Goal: Task Accomplishment & Management: Use online tool/utility

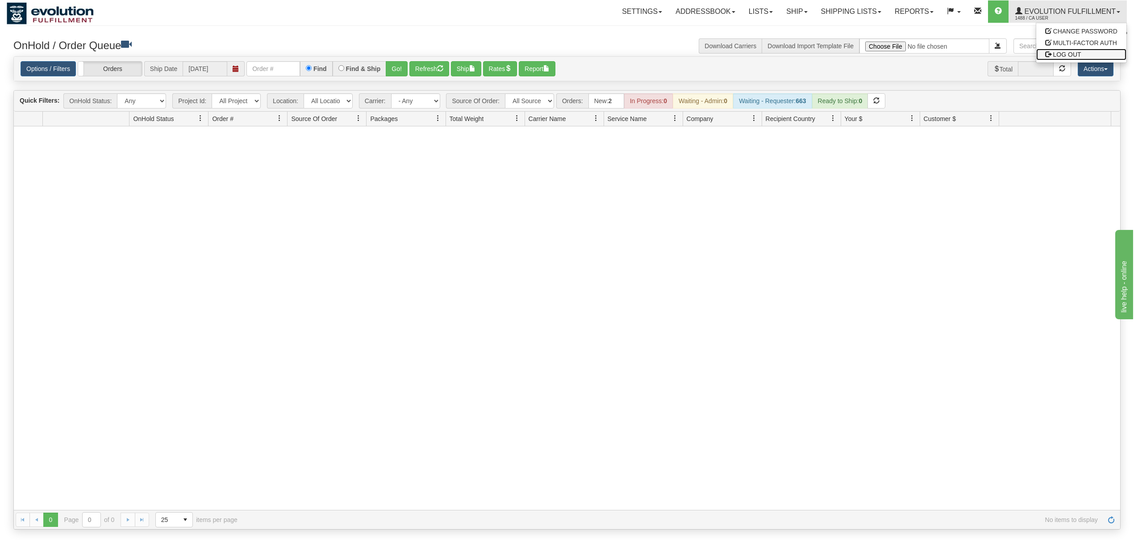
click at [1056, 52] on span "LOG OUT" at bounding box center [1067, 54] width 28 height 7
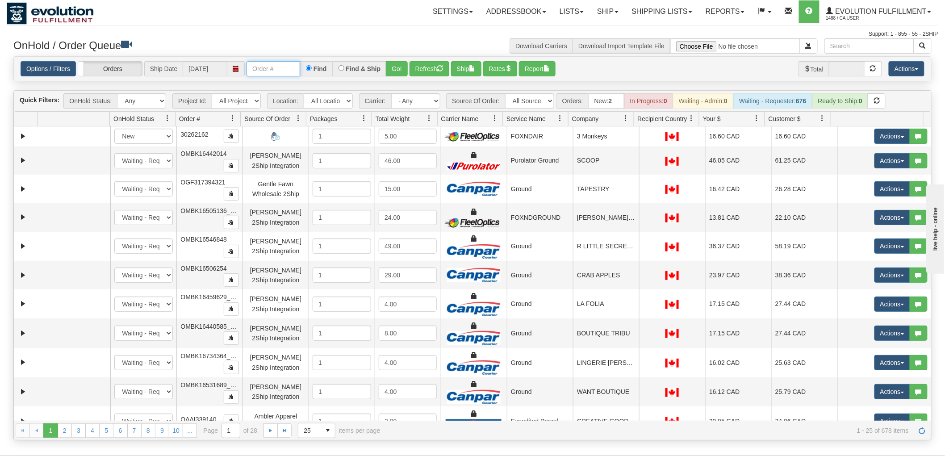
click at [268, 68] on input "text" at bounding box center [273, 68] width 54 height 15
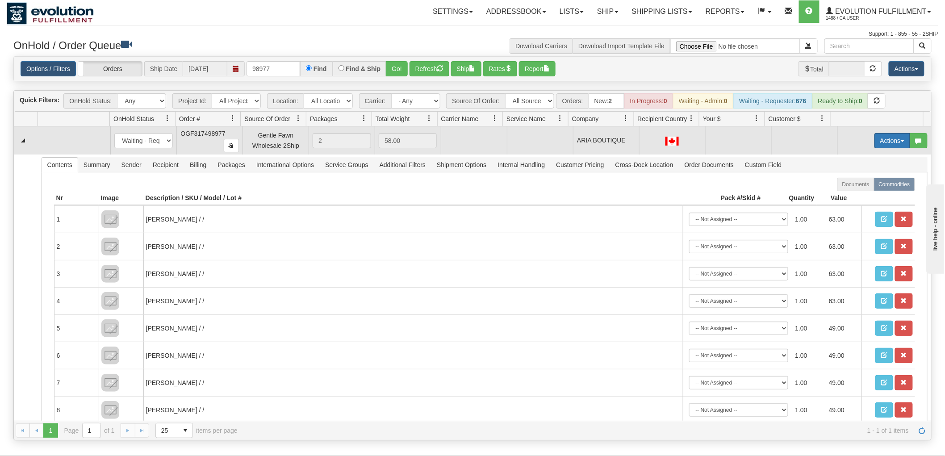
click at [884, 146] on button "Actions" at bounding box center [892, 140] width 36 height 15
click at [864, 175] on link "Rate All Services" at bounding box center [873, 181] width 71 height 12
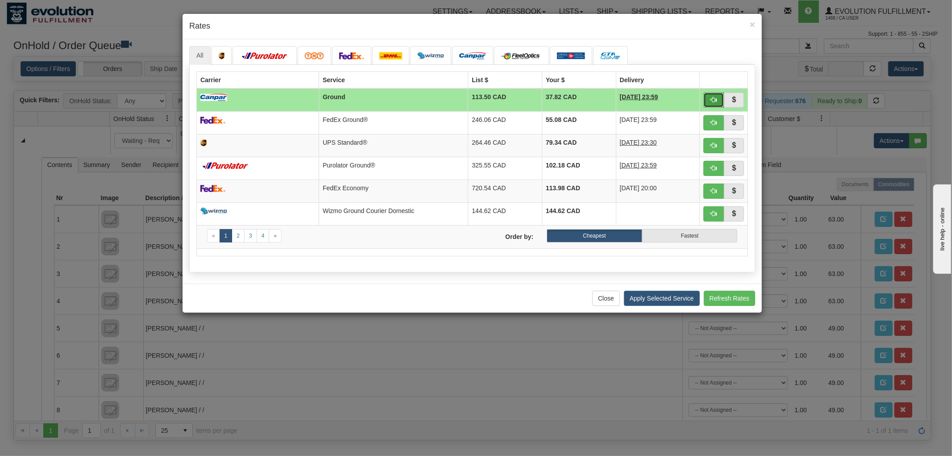
click at [711, 99] on span "button" at bounding box center [714, 99] width 6 height 6
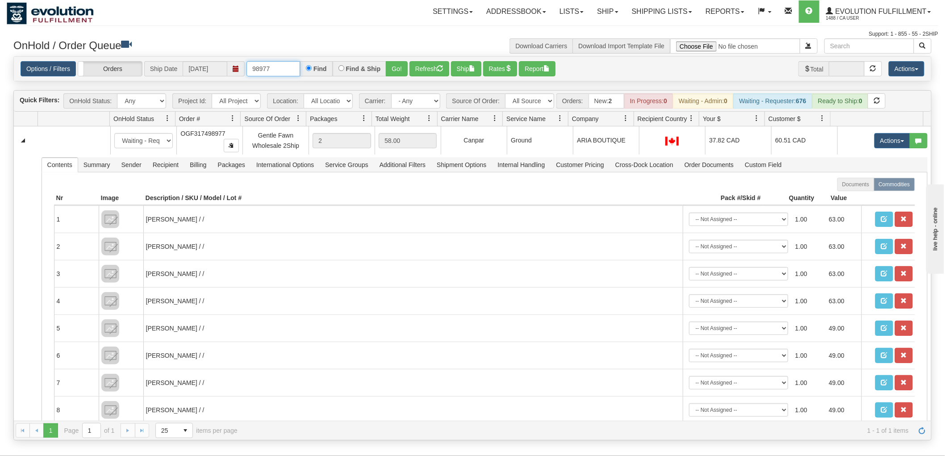
click at [282, 67] on input "98977" at bounding box center [273, 68] width 54 height 15
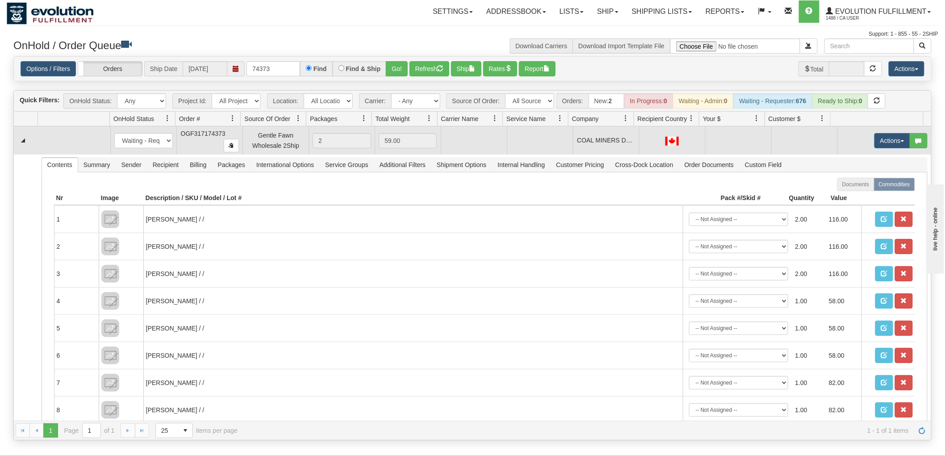
click at [872, 148] on td "Actions Open Refresh Rates Rate All Services Ship Delete Edit Items" at bounding box center [884, 140] width 94 height 29
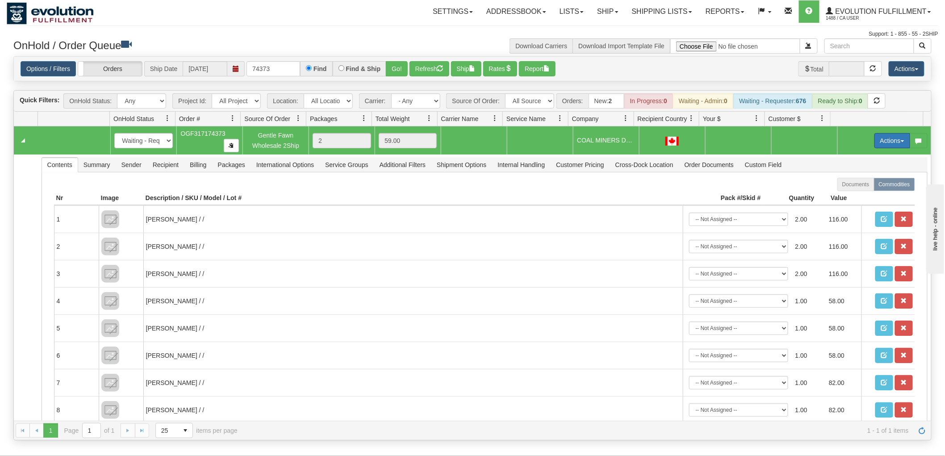
click at [877, 146] on button "Actions" at bounding box center [892, 140] width 36 height 15
click at [881, 179] on span "Rate All Services" at bounding box center [874, 180] width 54 height 7
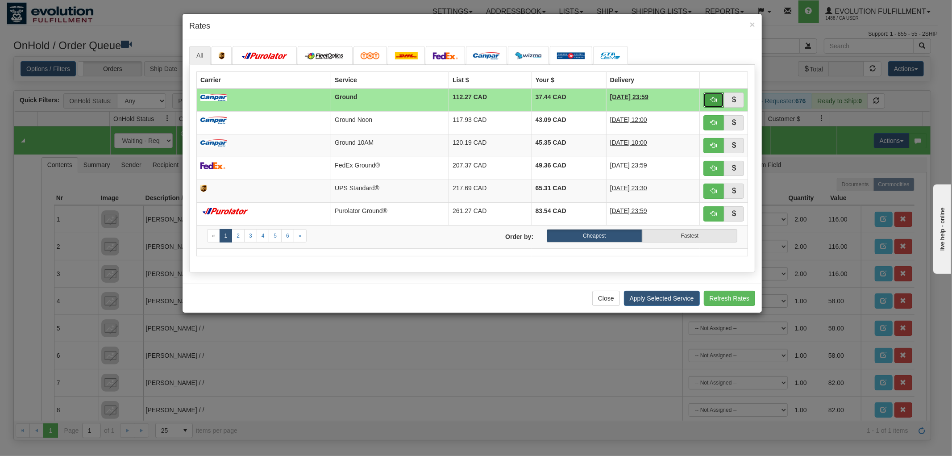
click at [708, 100] on button "button" at bounding box center [714, 99] width 21 height 15
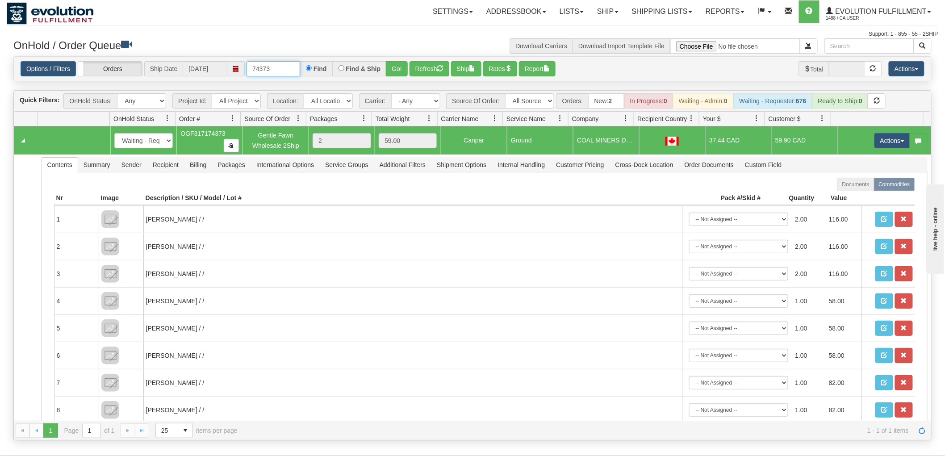
click at [289, 70] on input "74373" at bounding box center [273, 68] width 54 height 15
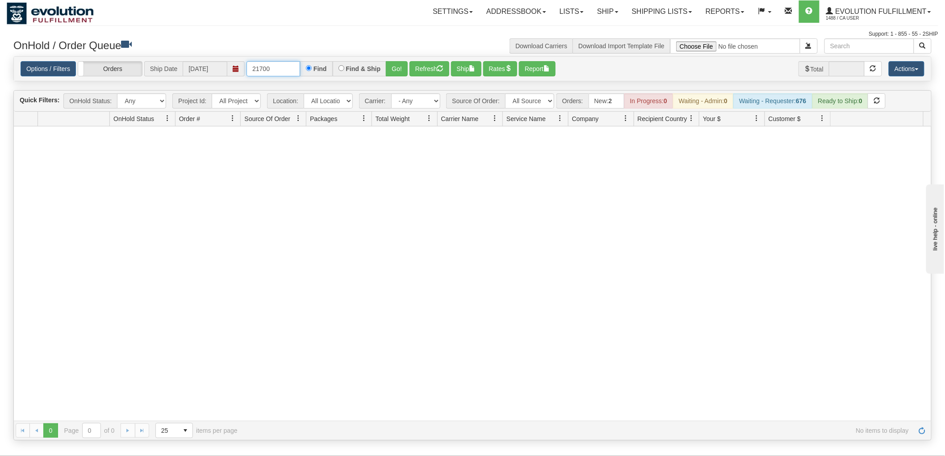
click at [280, 71] on input "21700" at bounding box center [273, 68] width 54 height 15
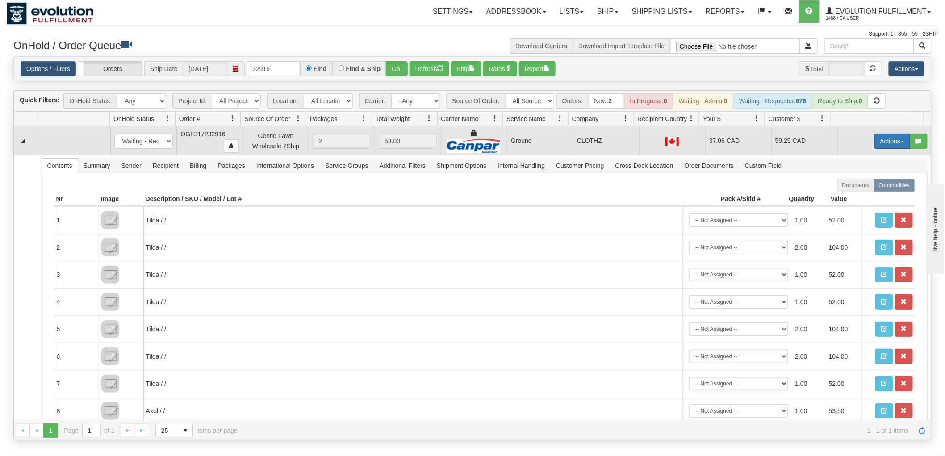
click at [880, 135] on button "Actions" at bounding box center [892, 141] width 36 height 15
click at [868, 183] on span "Rate All Services" at bounding box center [874, 181] width 54 height 7
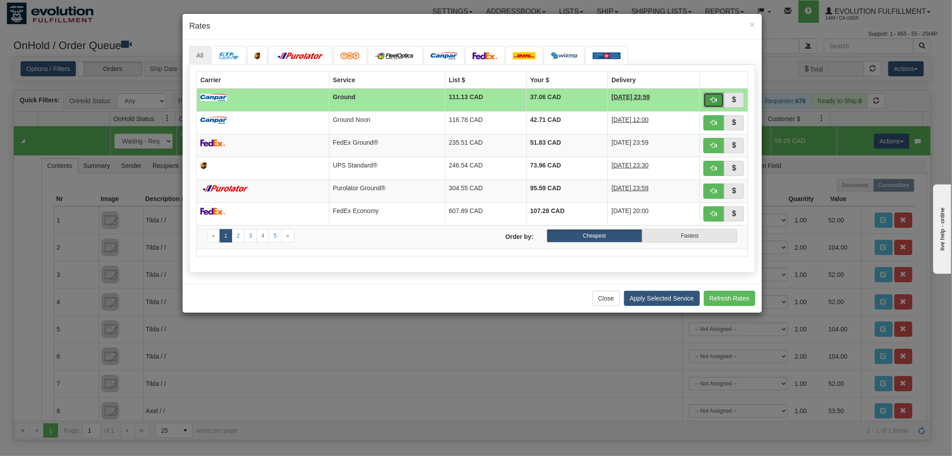
click at [710, 92] on button "button" at bounding box center [714, 99] width 21 height 15
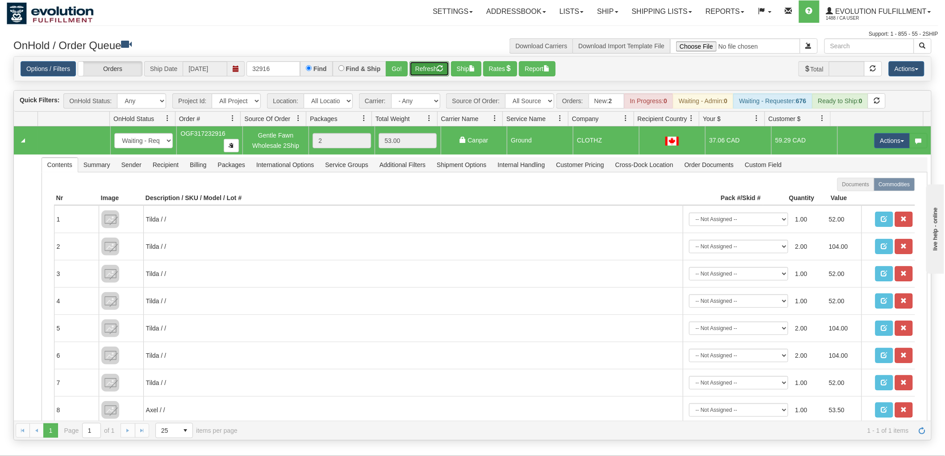
click at [425, 67] on button "Refresh" at bounding box center [429, 68] width 40 height 15
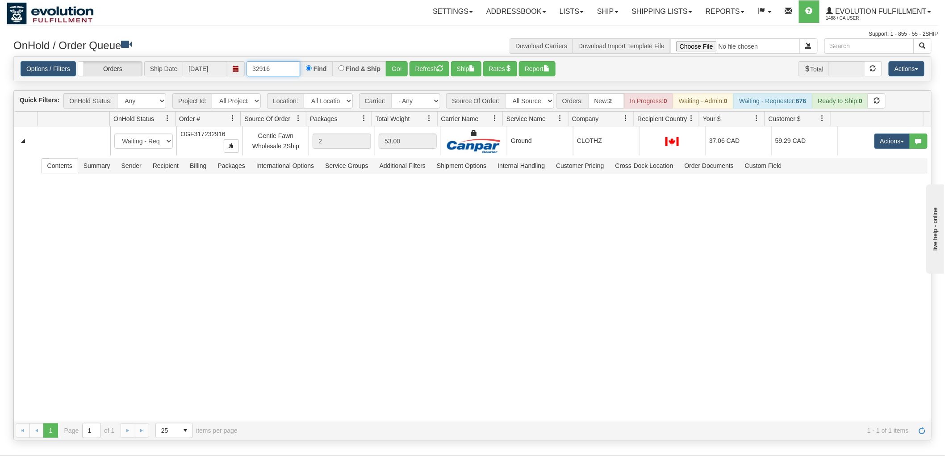
click at [289, 63] on input "32916" at bounding box center [273, 68] width 54 height 15
click at [291, 63] on input "32916" at bounding box center [273, 68] width 54 height 15
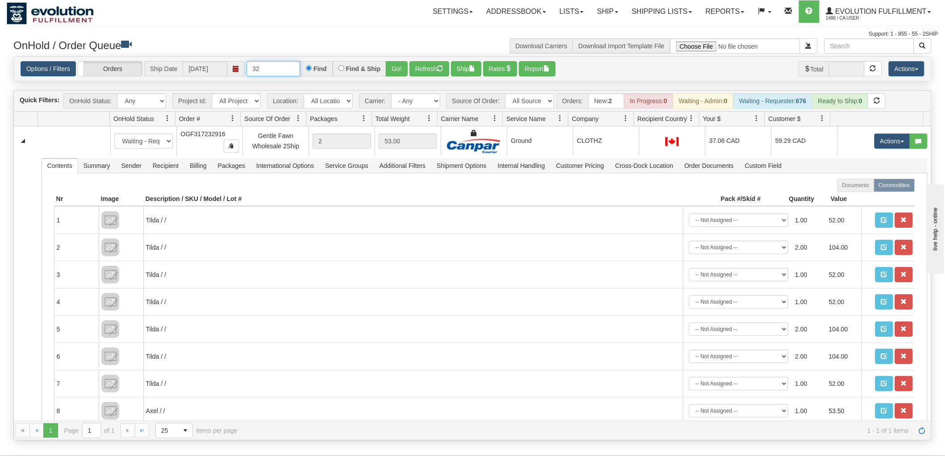
type input "3"
click at [279, 73] on input "text" at bounding box center [273, 68] width 54 height 15
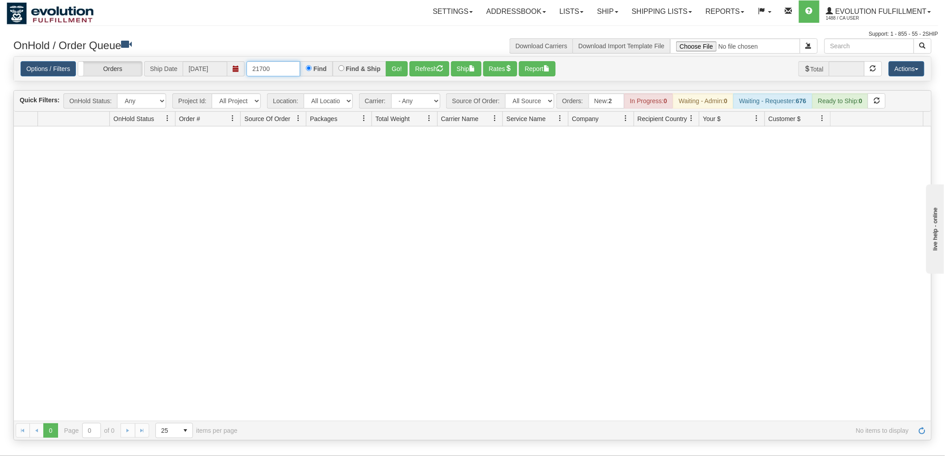
drag, startPoint x: 250, startPoint y: 66, endPoint x: 250, endPoint y: 72, distance: 6.7
click at [250, 66] on input "21700" at bounding box center [273, 68] width 54 height 15
type input "18021700"
click at [400, 68] on button "Go!" at bounding box center [397, 68] width 22 height 15
drag, startPoint x: 283, startPoint y: 74, endPoint x: 115, endPoint y: 74, distance: 167.9
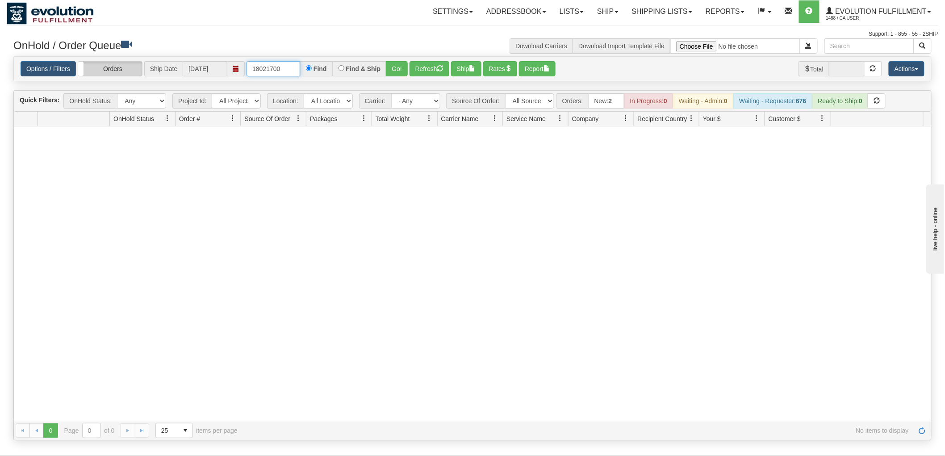
click at [115, 74] on div "Options / Filters Group Shipments Orders Ship Date 09/09/2025 18021700 Find Fin…" at bounding box center [473, 68] width 904 height 15
click at [398, 71] on button "Go!" at bounding box center [397, 68] width 22 height 15
